Goal: Transaction & Acquisition: Subscribe to service/newsletter

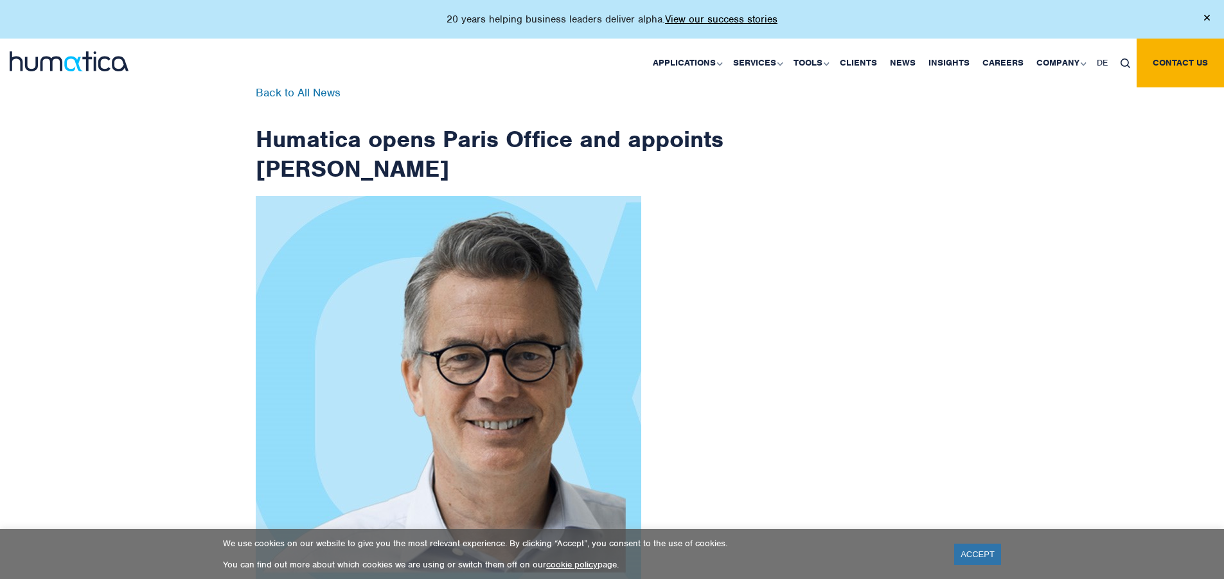
scroll to position [2050, 0]
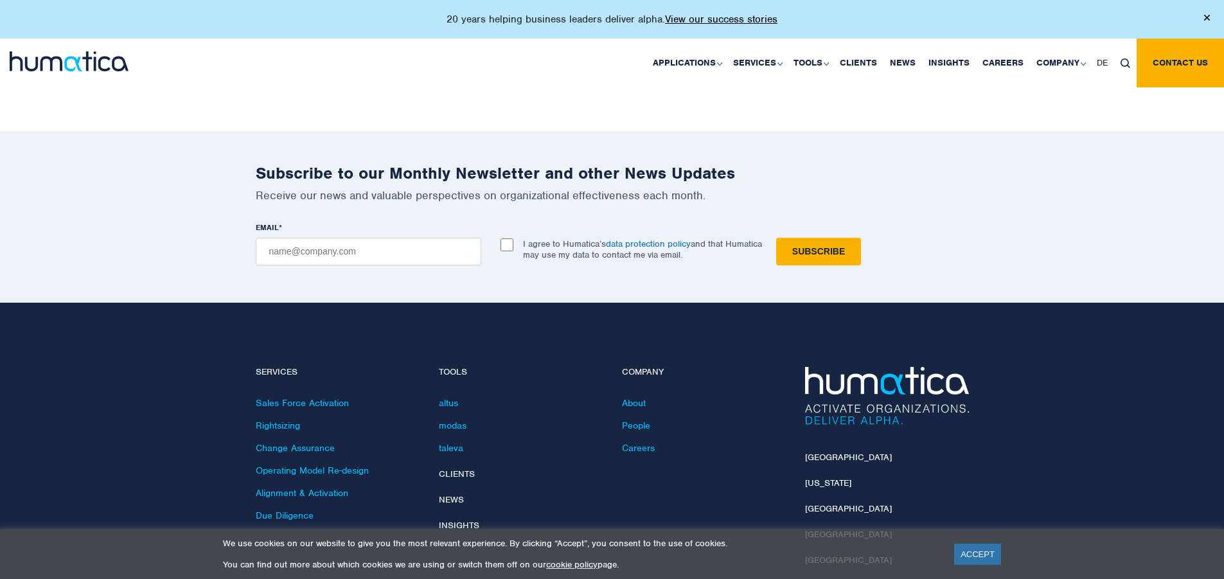
checkbox input "true"
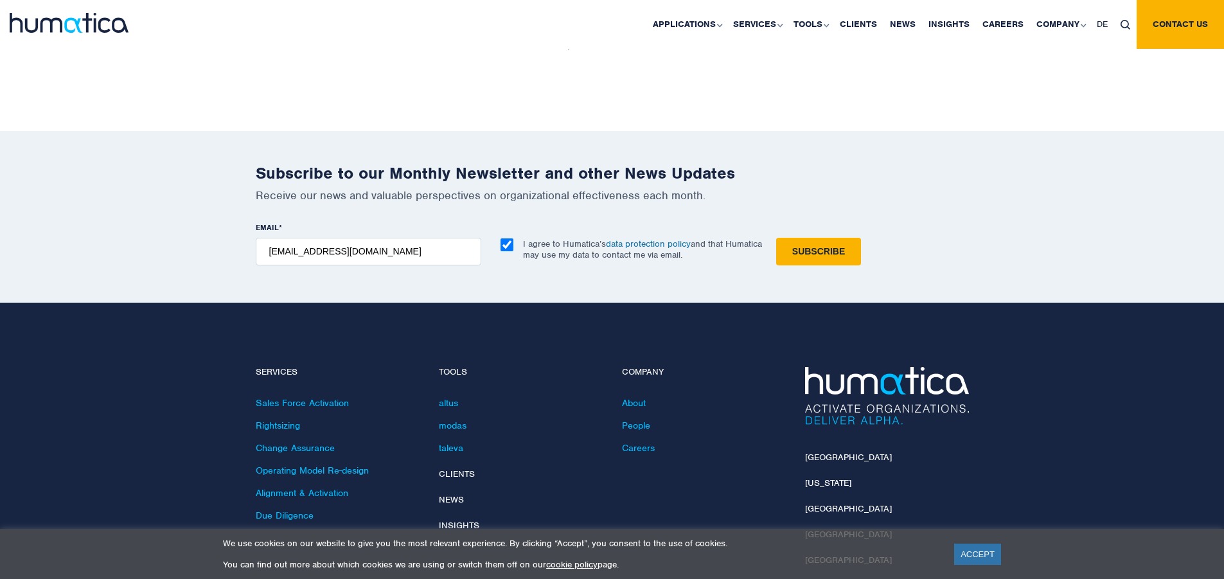
type input "[EMAIL_ADDRESS][DOMAIN_NAME]"
click at [776, 238] on input "Subscribe" at bounding box center [818, 252] width 85 height 28
